Goal: Download file/media

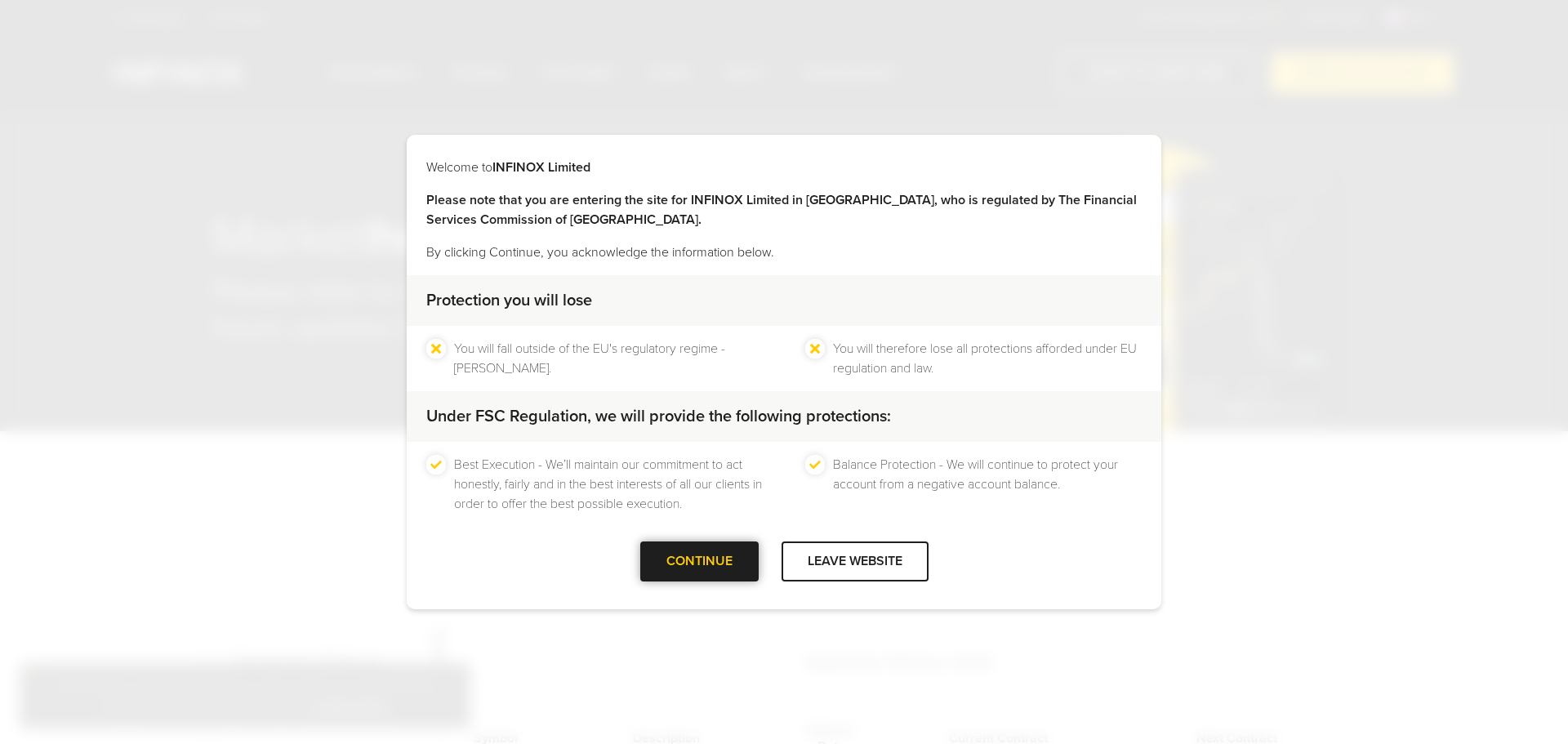
click at [727, 551] on div "CONTINUE" at bounding box center [699, 561] width 118 height 40
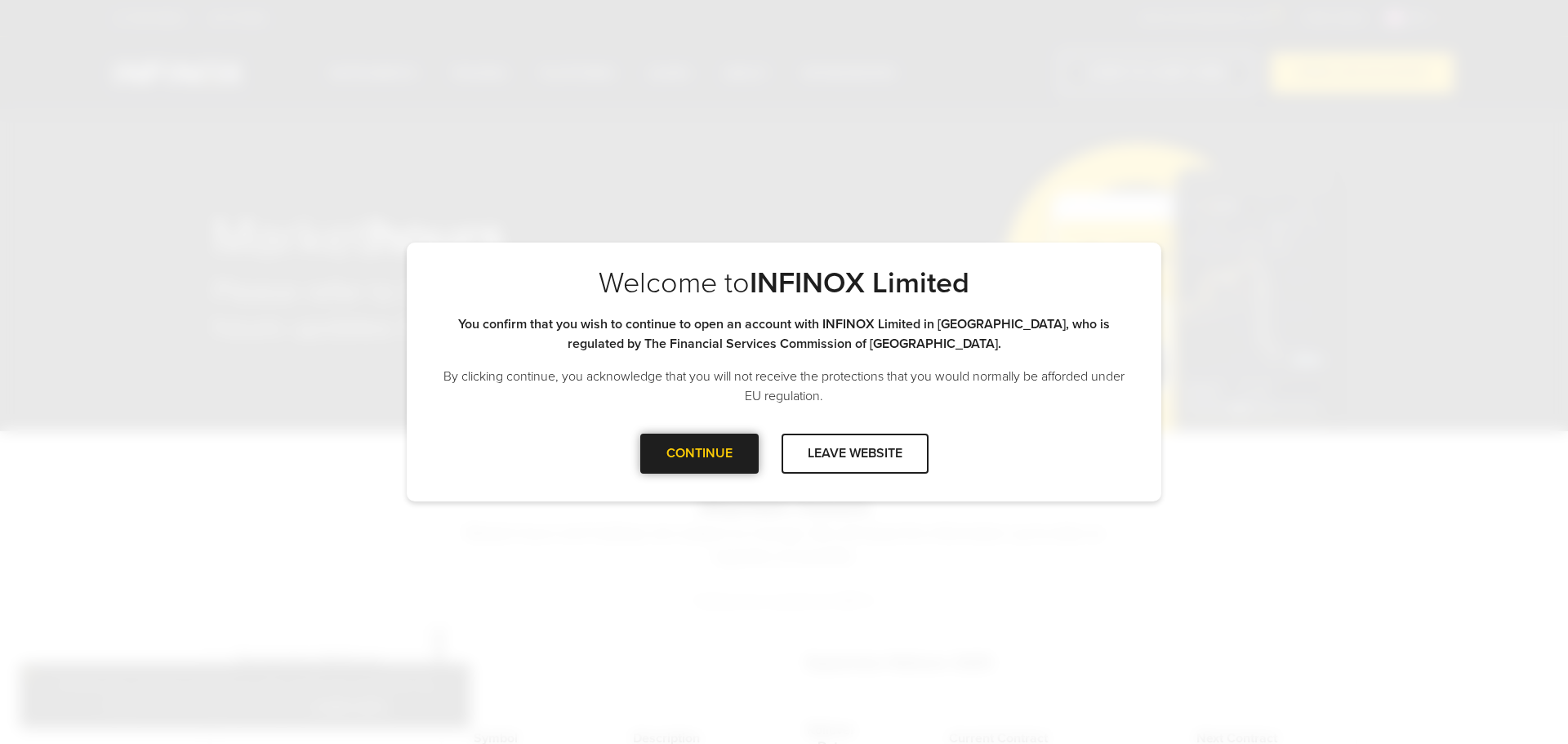
click at [699, 453] on div at bounding box center [699, 453] width 0 height 0
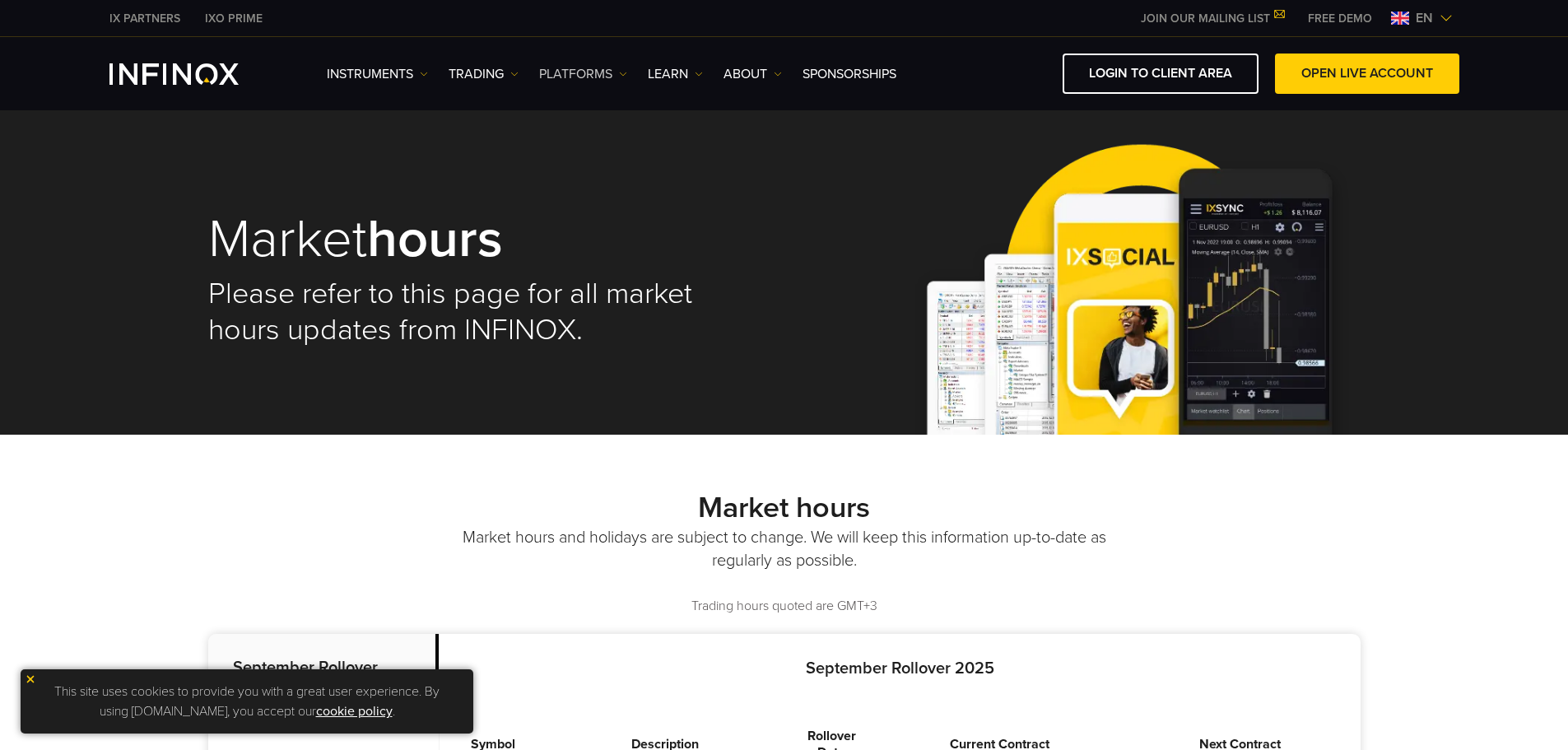
click at [596, 80] on link "PLATFORMS" at bounding box center [583, 73] width 88 height 19
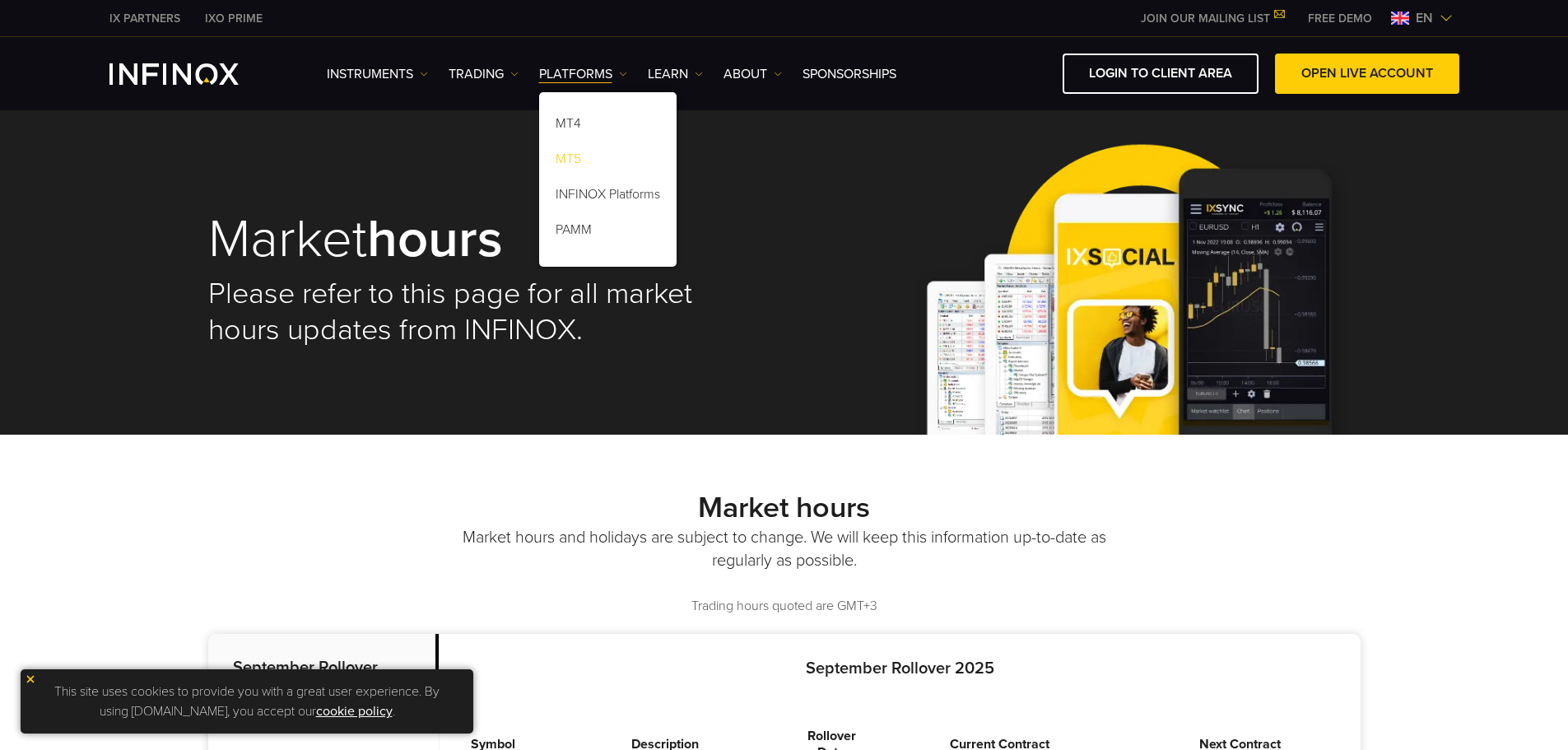
click at [593, 149] on link "MT5" at bounding box center [607, 161] width 138 height 35
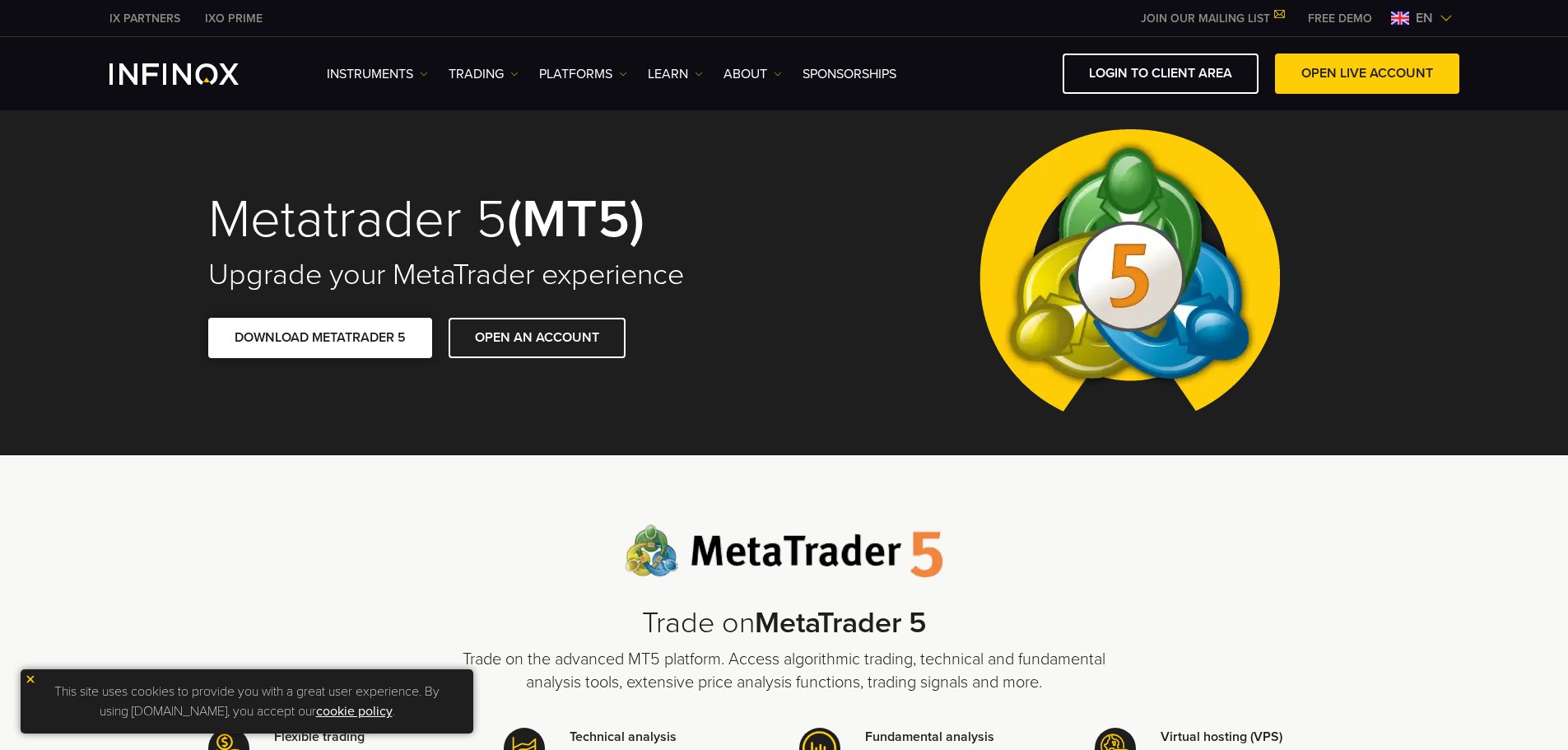
click at [320, 337] on span at bounding box center [320, 337] width 0 height 0
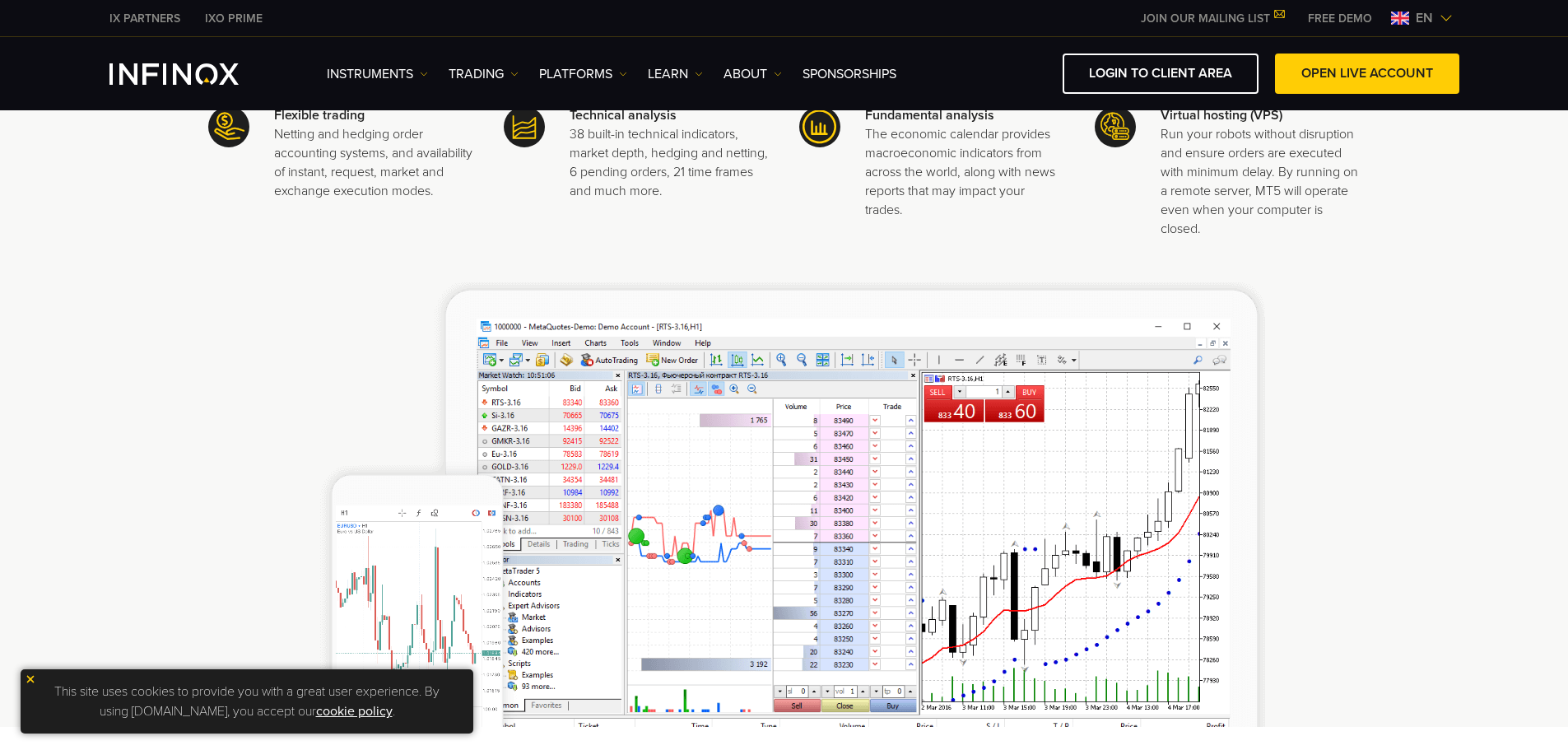
scroll to position [741, 0]
